Goal: Task Accomplishment & Management: Complete application form

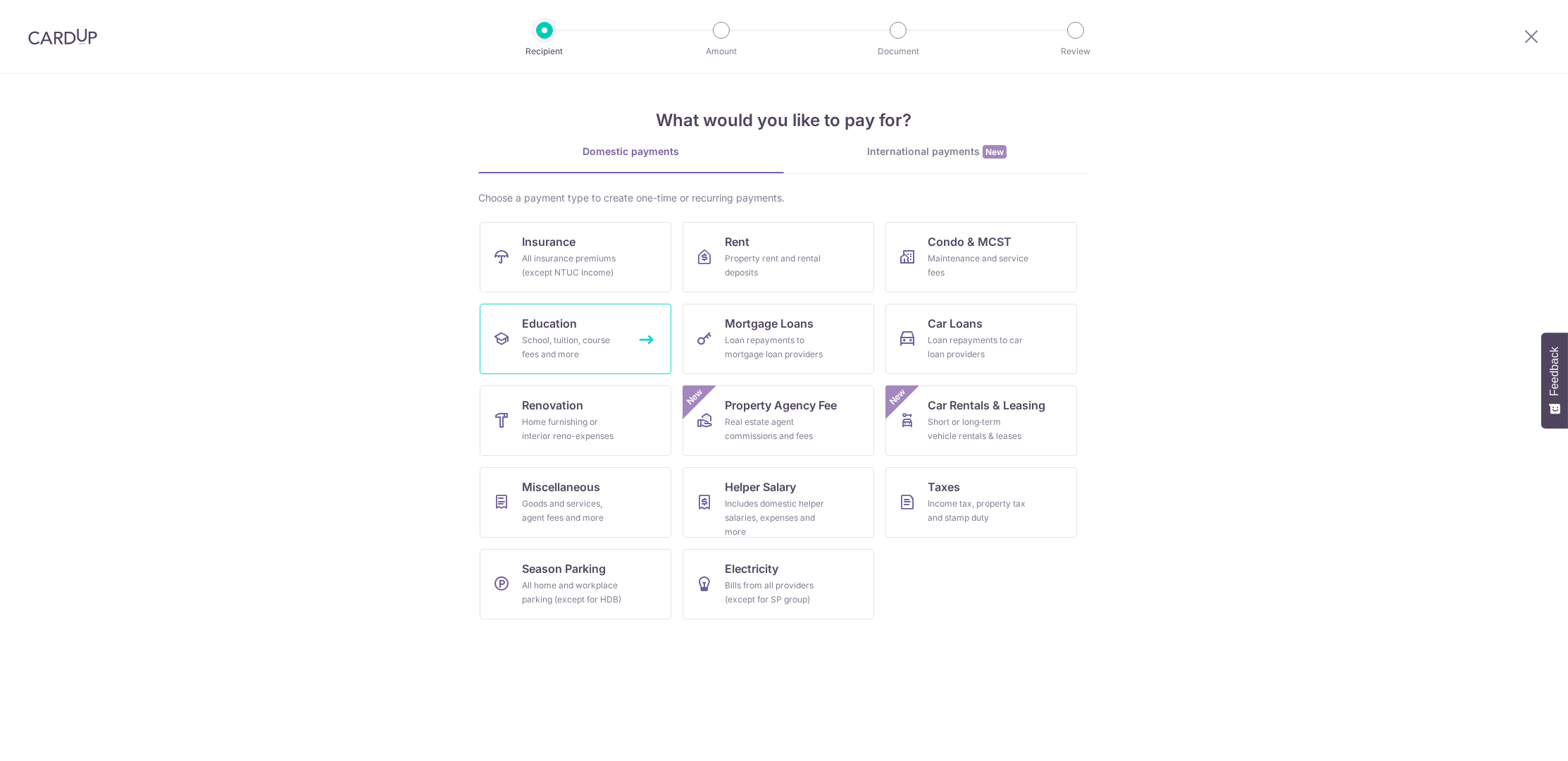
click at [555, 339] on div "School, tuition, course fees and more" at bounding box center [572, 347] width 102 height 28
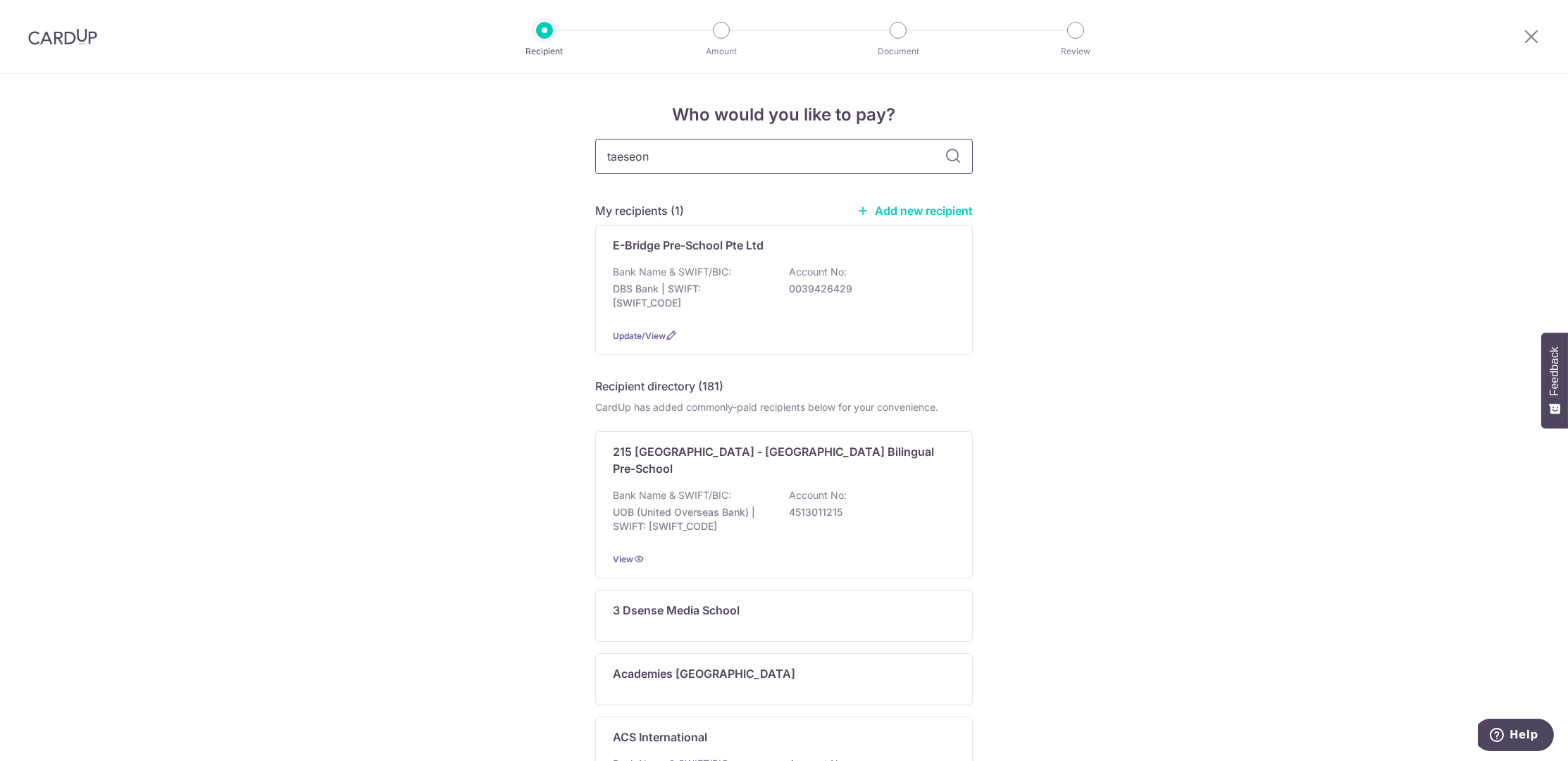
type input "taeseong"
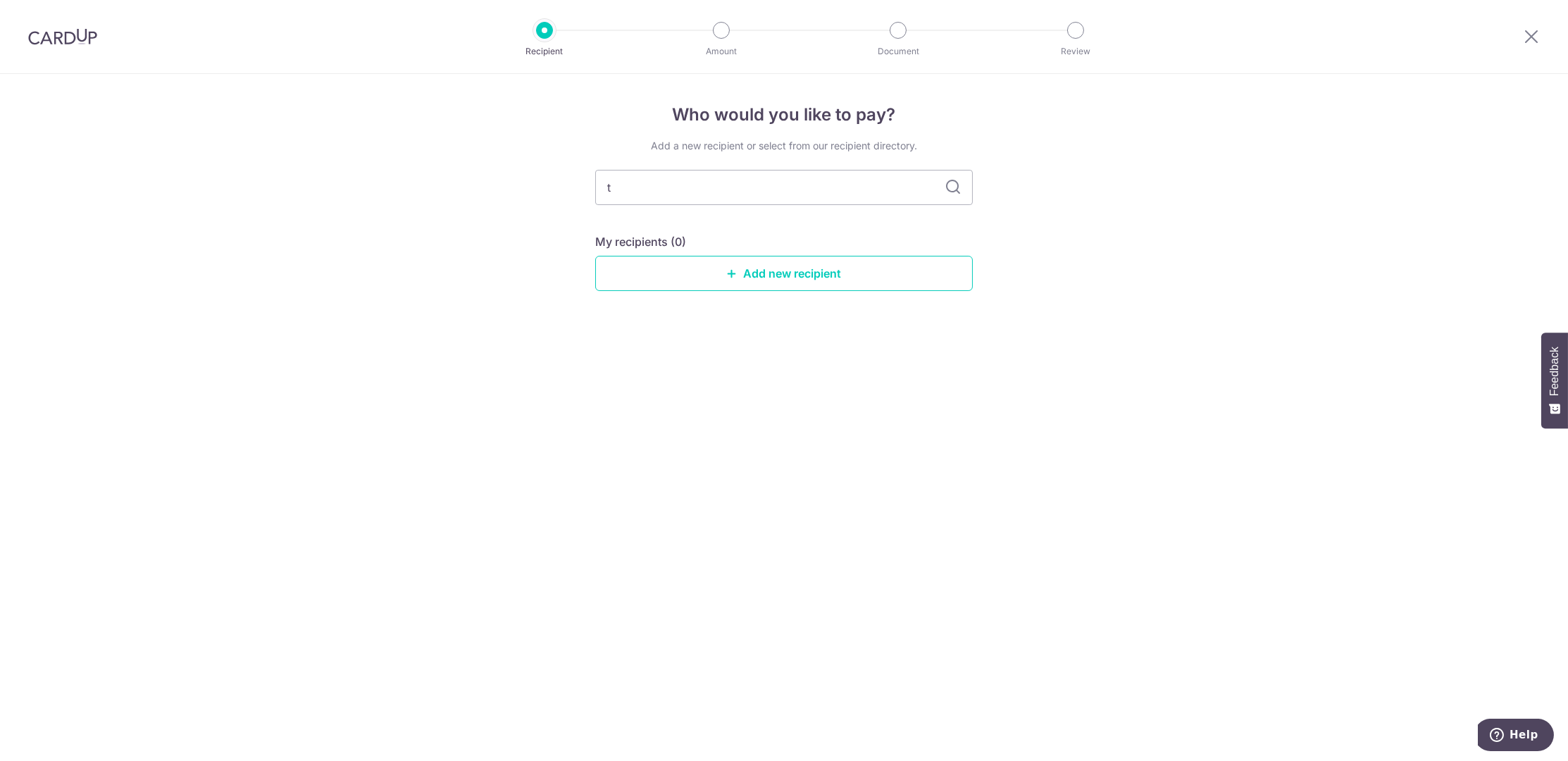
type input "ta"
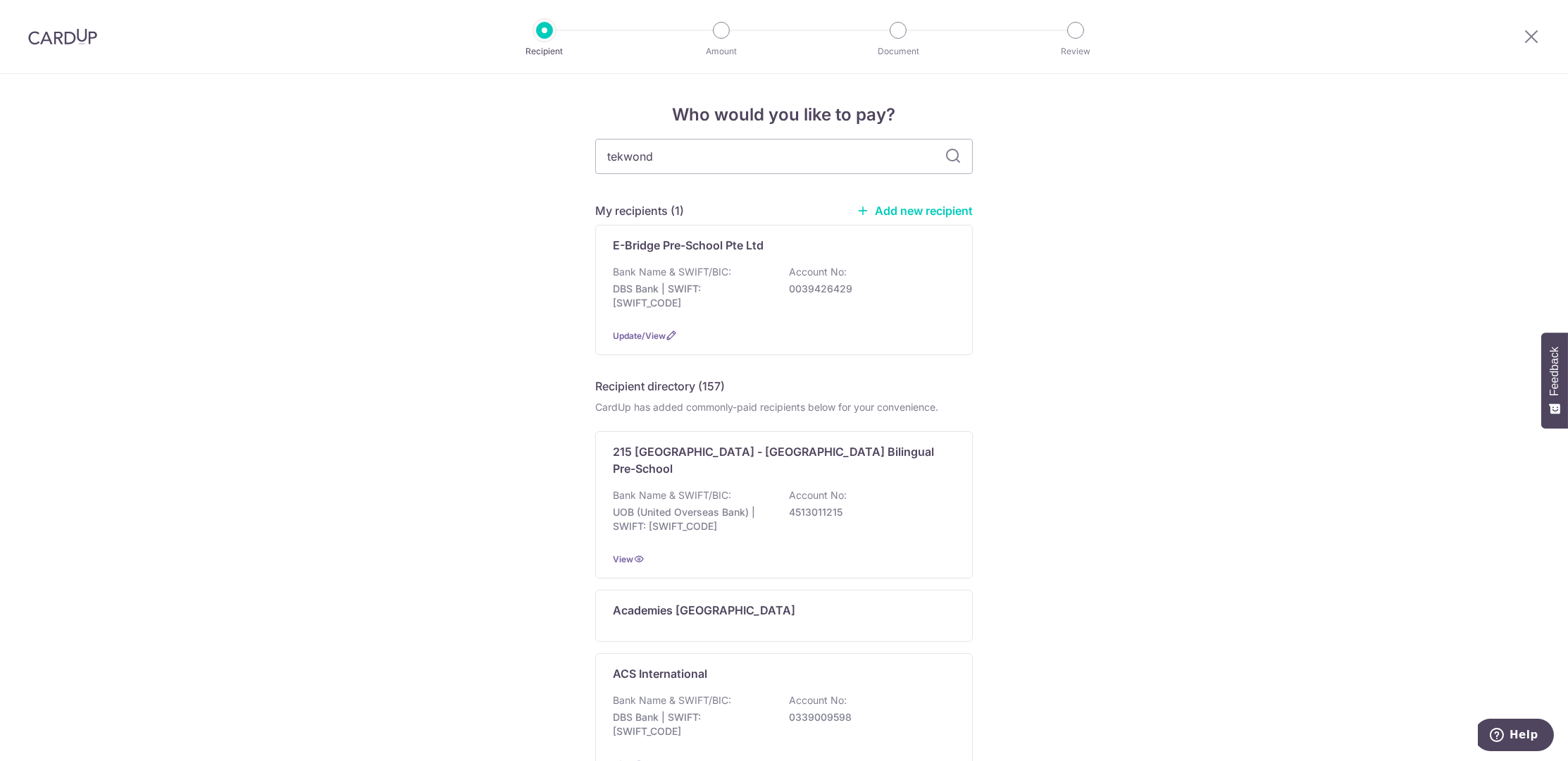
type input "tekwondo"
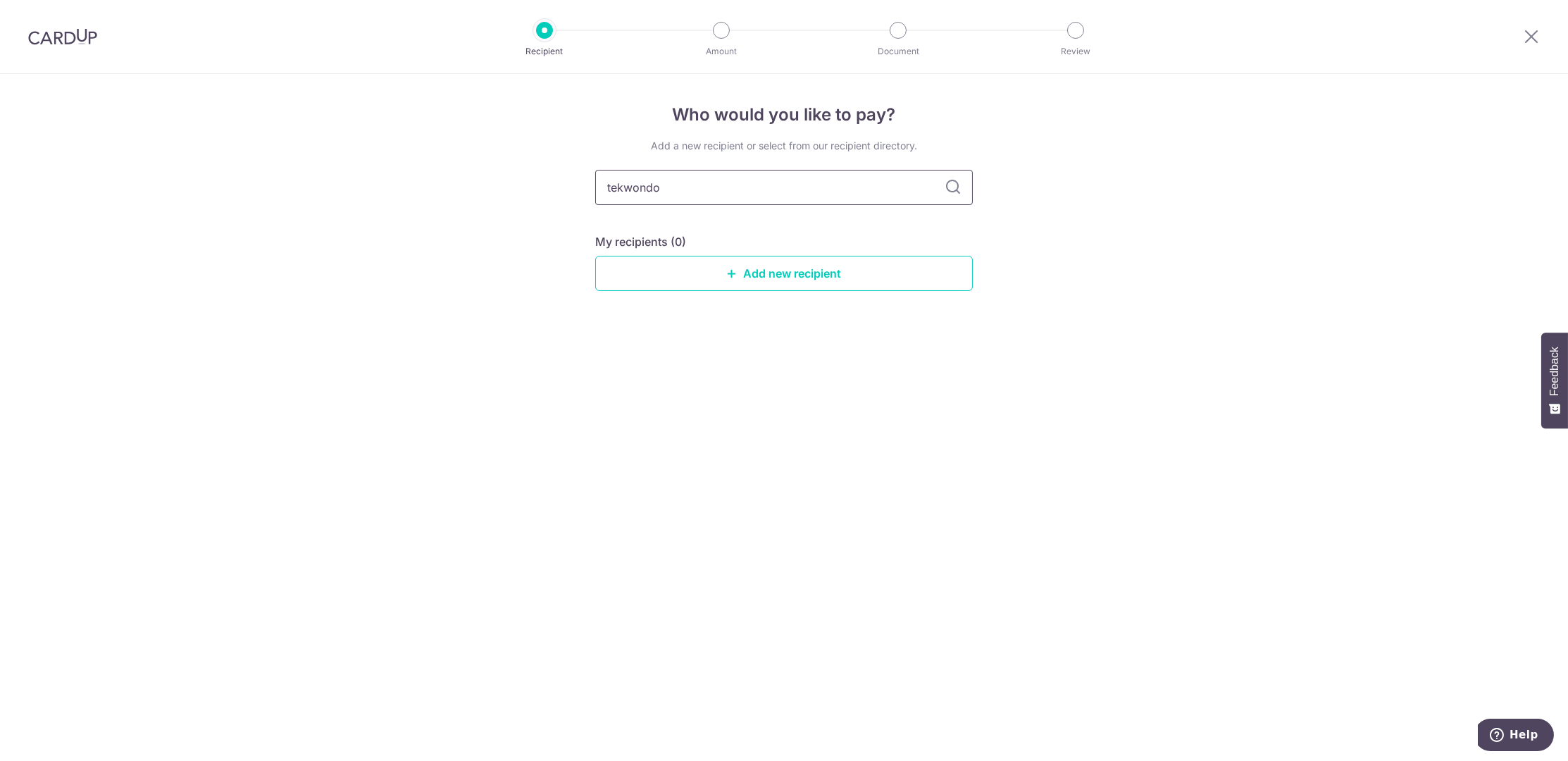
click at [616, 187] on input "tekwondo" at bounding box center [783, 187] width 377 height 35
type input "teakwondo"
click at [679, 190] on input "teakwondo" at bounding box center [783, 187] width 377 height 35
type input "teakwondo"
click at [1537, 37] on icon at bounding box center [1531, 35] width 17 height 17
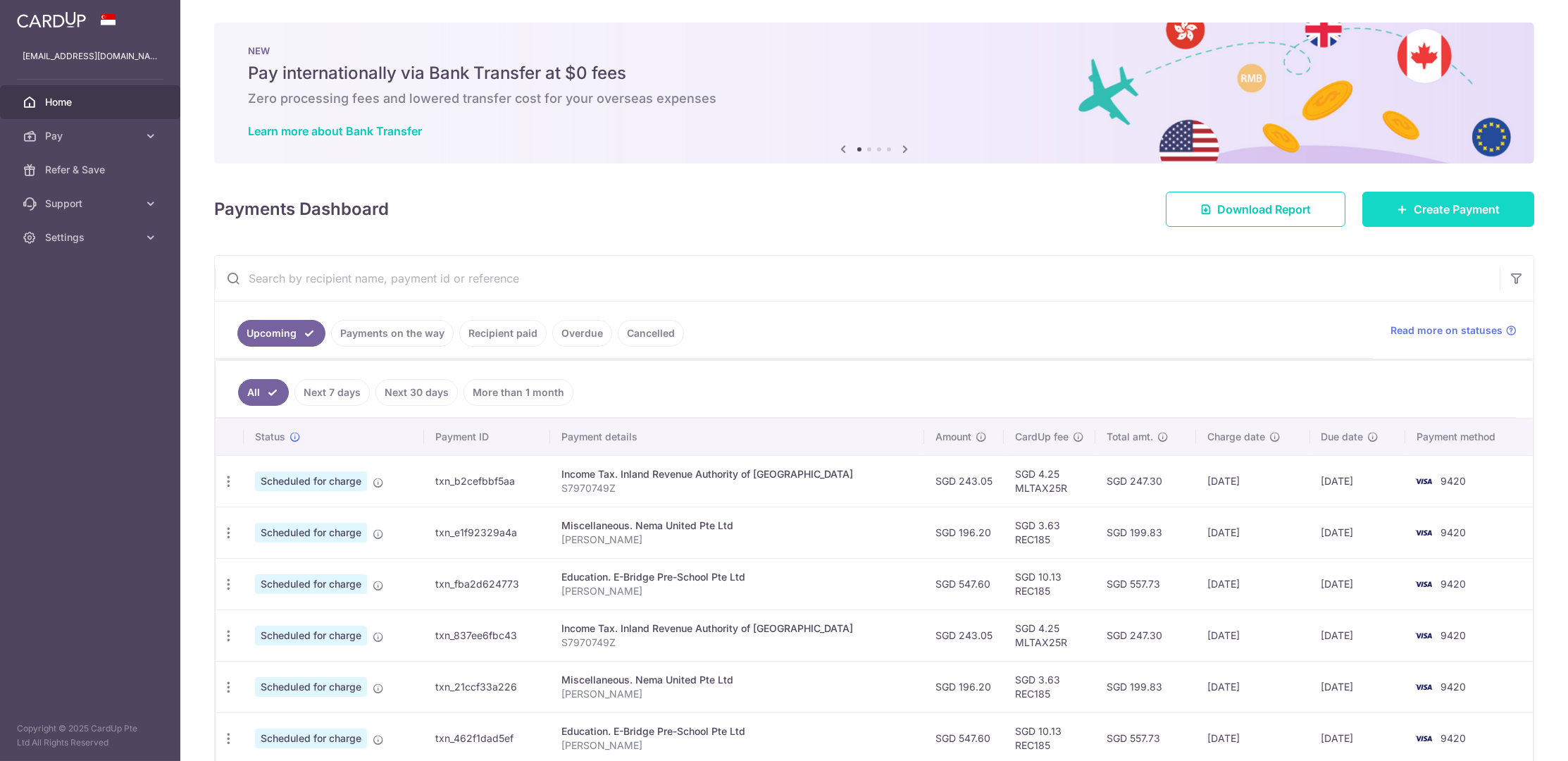
click at [1414, 210] on span "Create Payment" at bounding box center [1457, 209] width 86 height 17
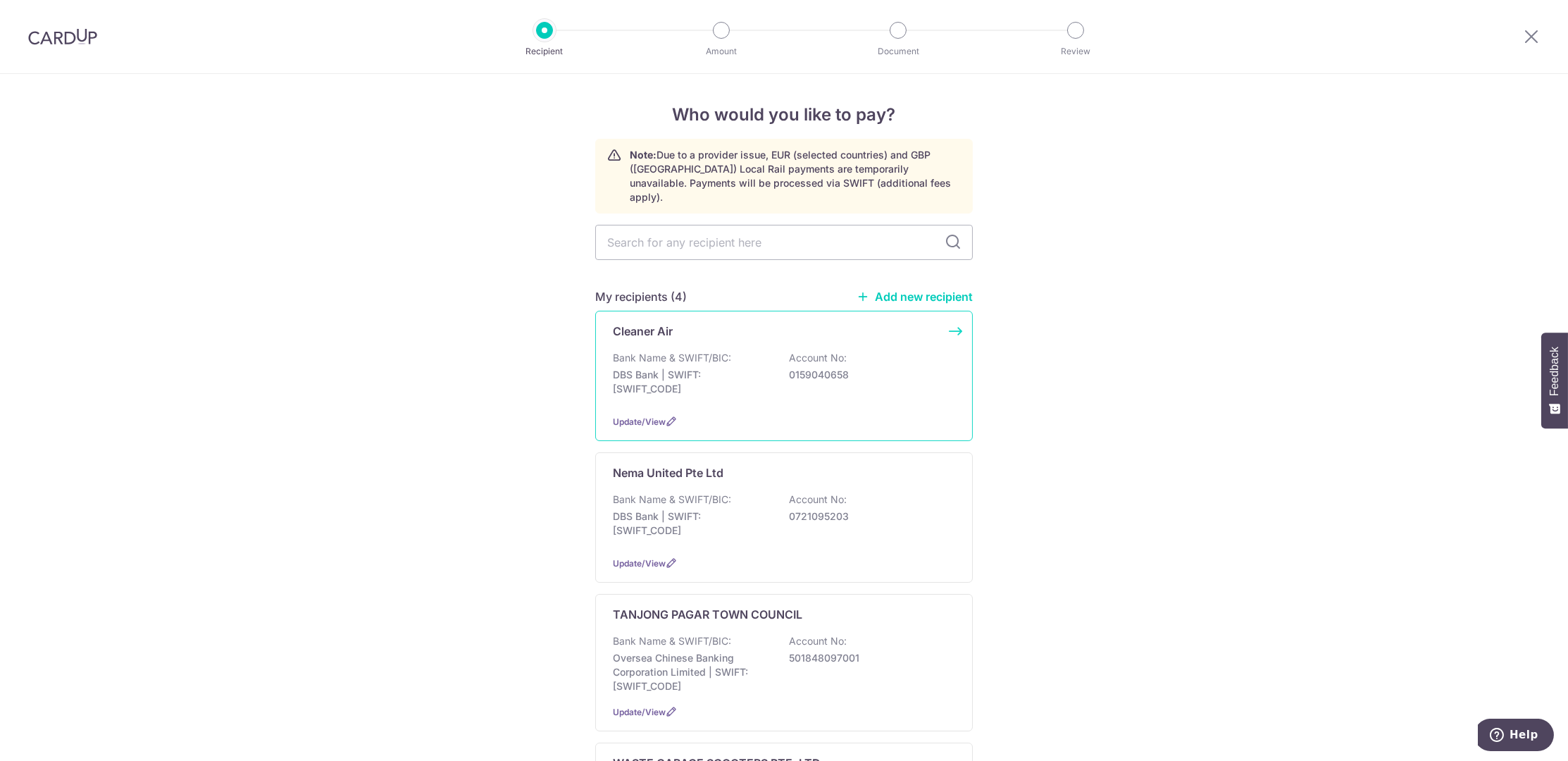
click at [718, 367] on p "DBS Bank | SWIFT: [SWIFT_CODE]" at bounding box center [691, 381] width 158 height 28
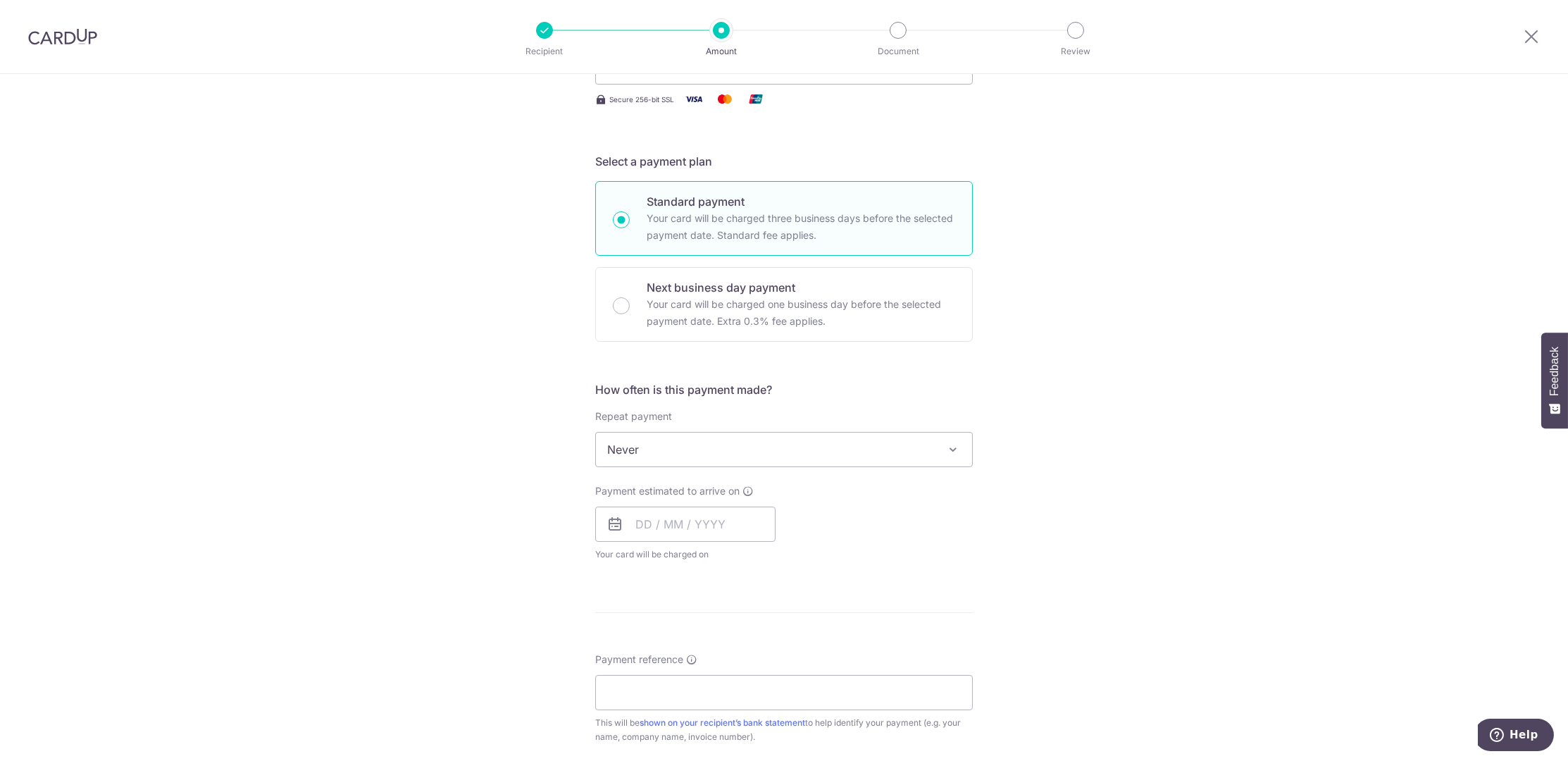
scroll to position [336, 0]
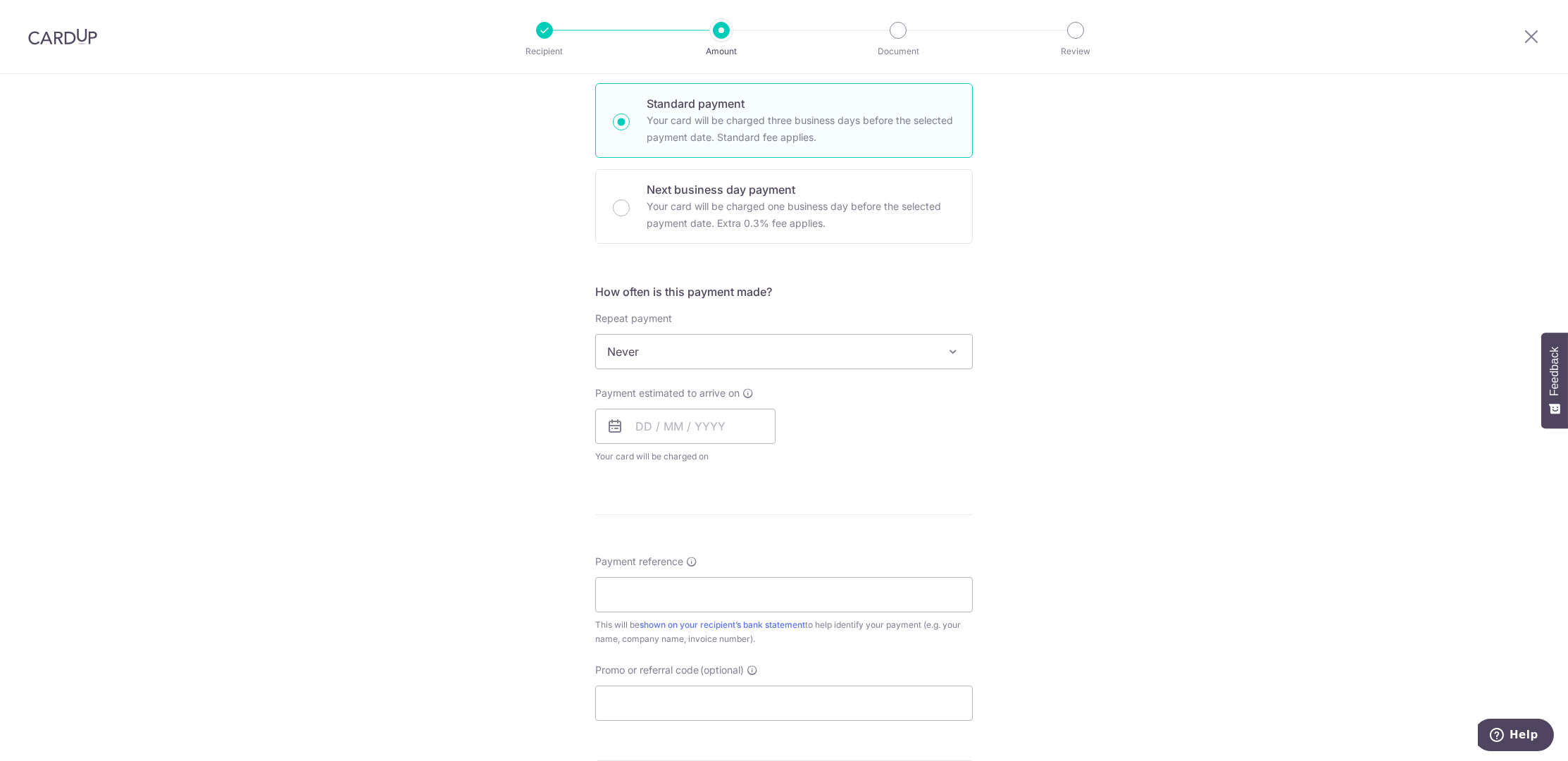
click at [777, 357] on span "Never" at bounding box center [784, 351] width 376 height 34
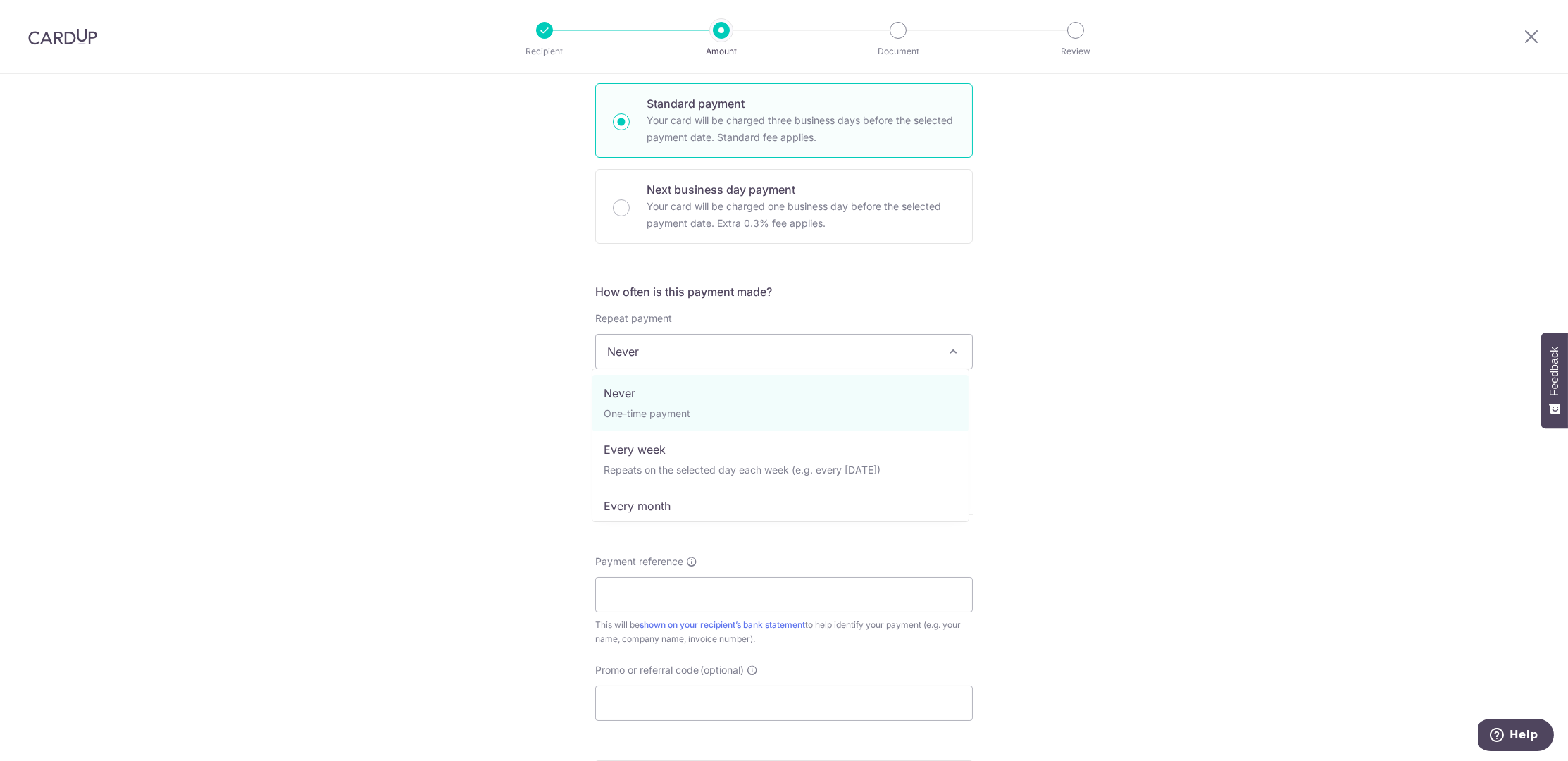
click at [543, 357] on div "Tell us more about your payment Enter payment amount SGD Select Card Select opt…" at bounding box center [784, 376] width 1568 height 1274
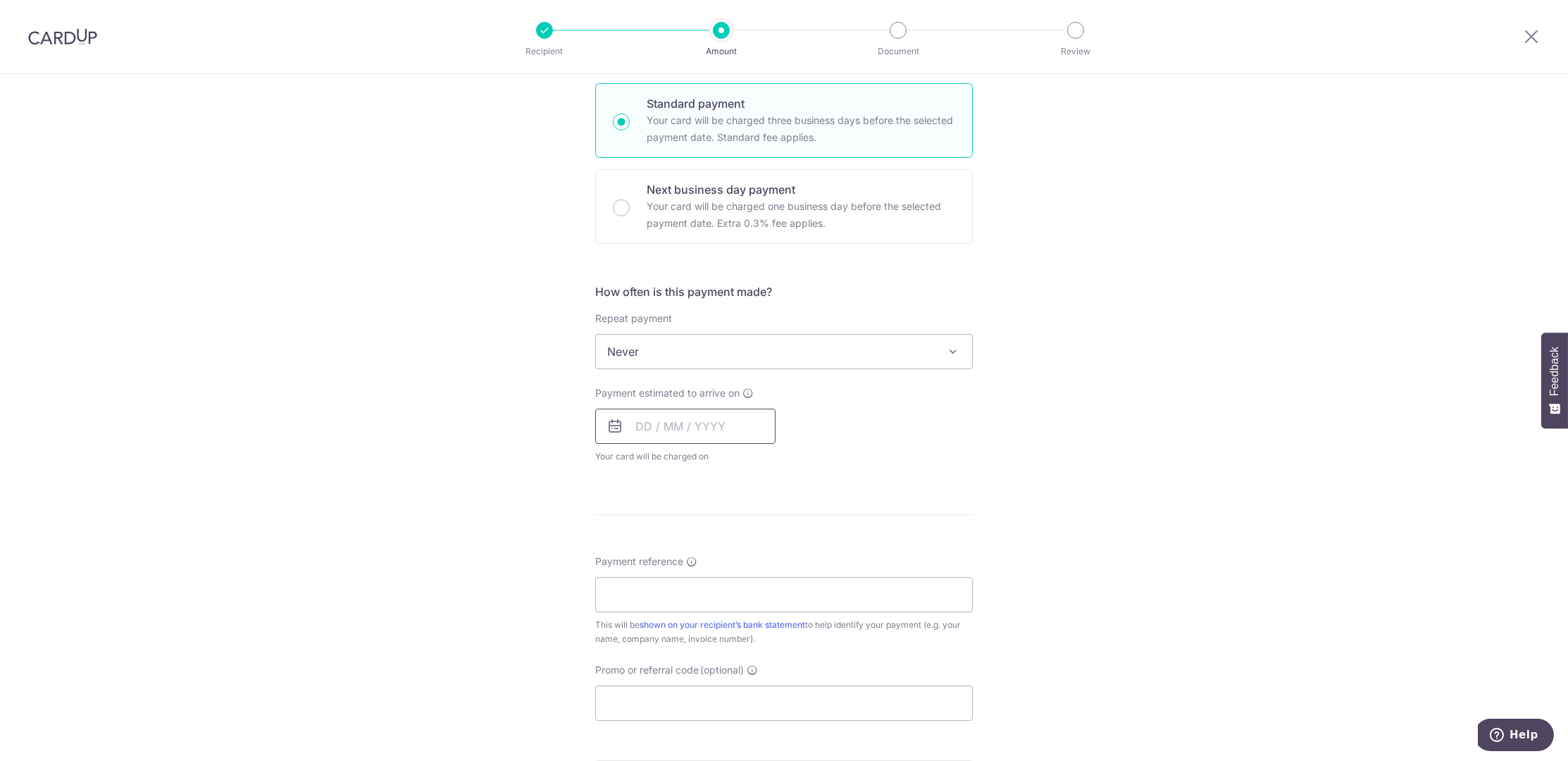
click at [688, 421] on input "text" at bounding box center [685, 426] width 180 height 35
click at [503, 438] on div "Tell us more about your payment Enter payment amount SGD Select Card Select opt…" at bounding box center [784, 376] width 1568 height 1274
